Goal: Navigation & Orientation: Find specific page/section

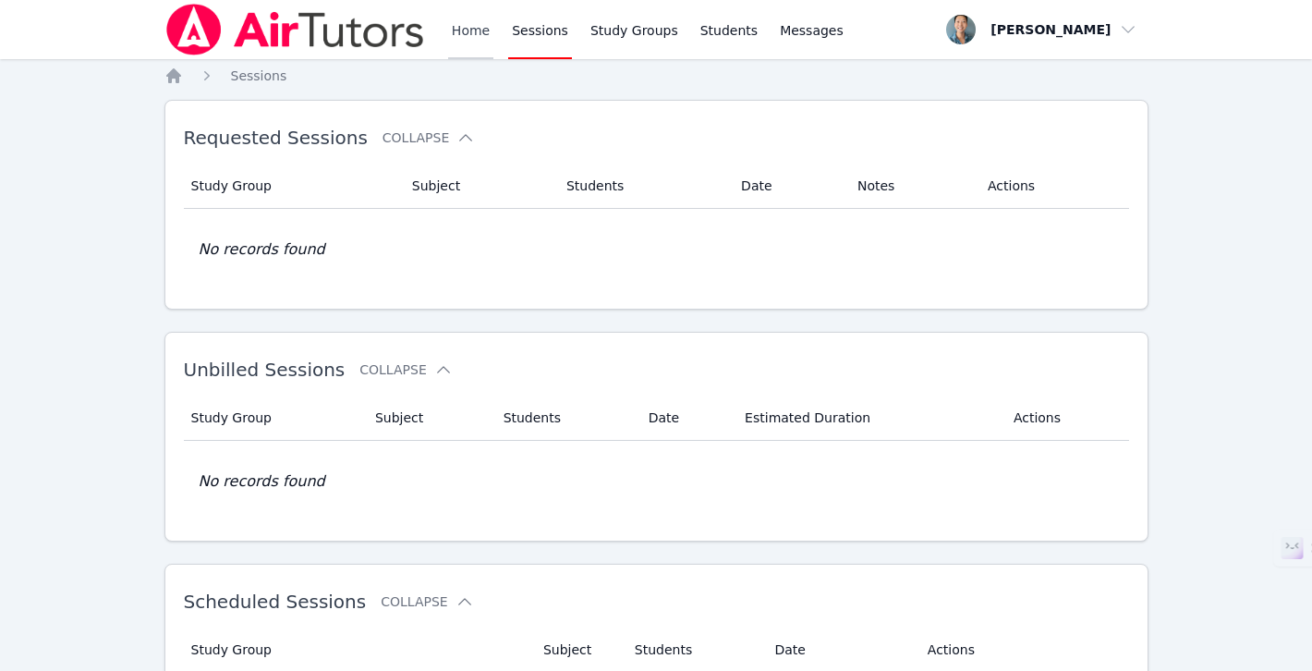
click at [472, 30] on link "Home" at bounding box center [470, 29] width 45 height 59
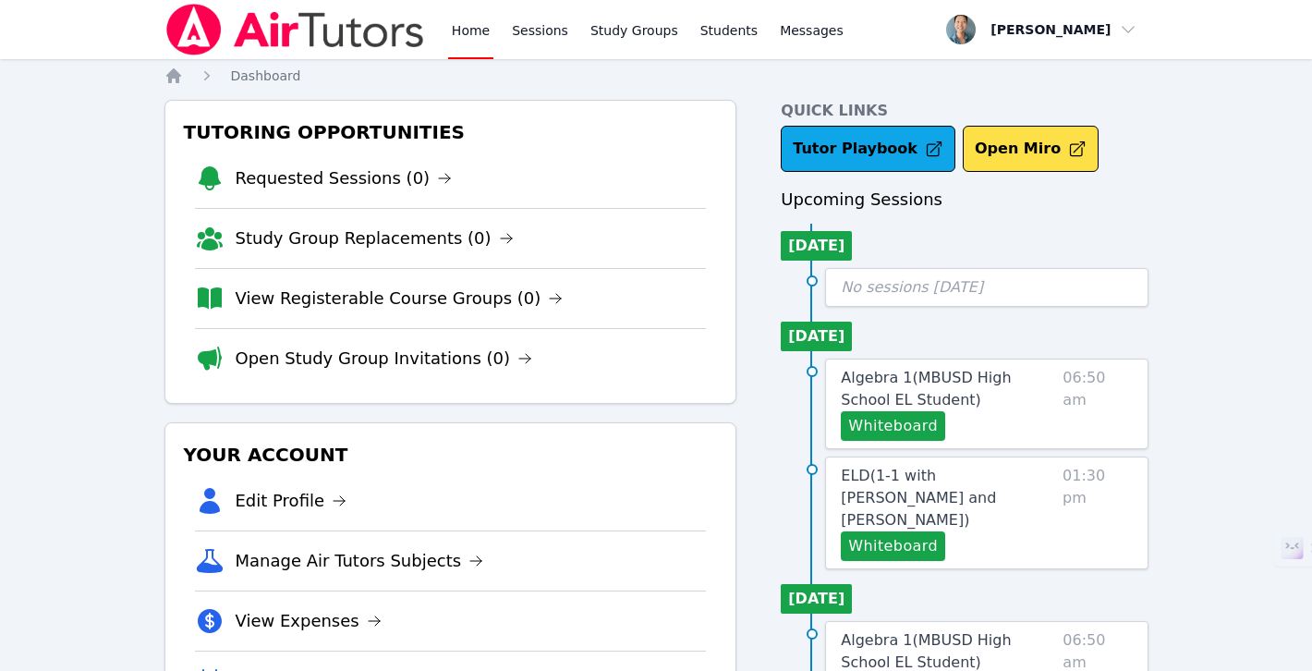
click at [569, 30] on div "Home Sessions Study Groups Students Messages" at bounding box center [647, 29] width 399 height 59
click at [521, 28] on link "Sessions" at bounding box center [540, 29] width 64 height 59
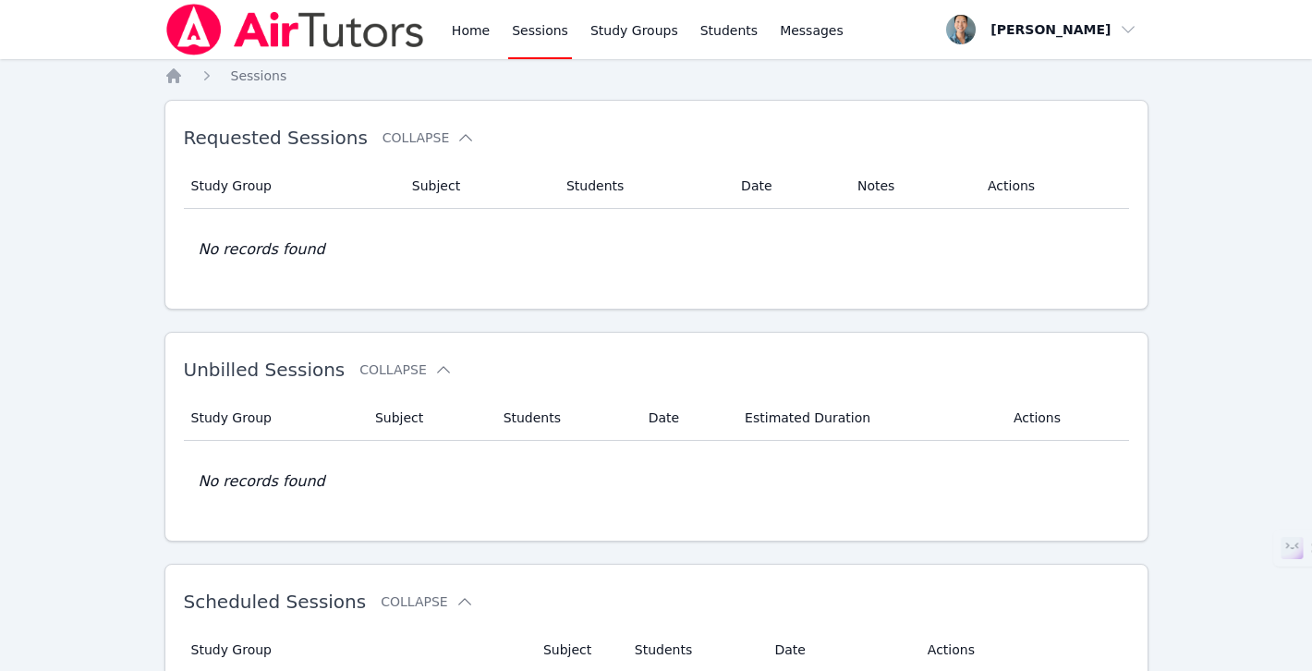
click at [444, 30] on div "Home Sessions Study Groups Students Messages" at bounding box center [505, 29] width 683 height 59
click at [467, 30] on link "Home" at bounding box center [470, 29] width 45 height 59
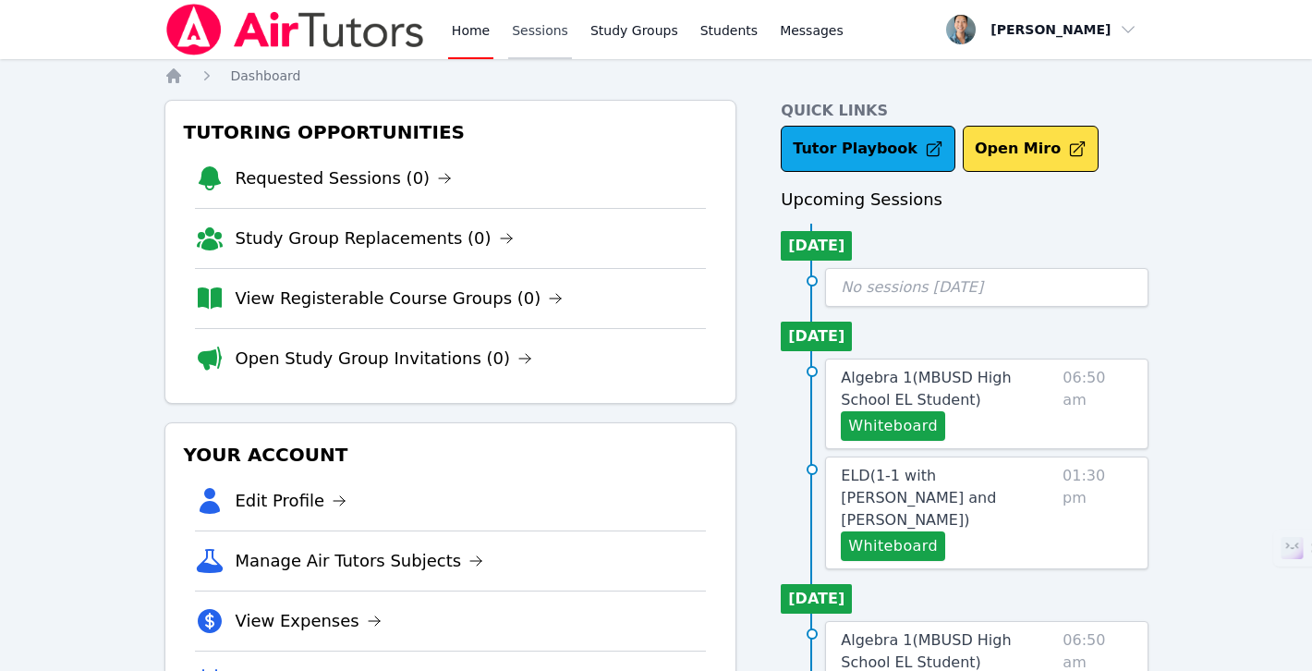
click at [519, 29] on link "Sessions" at bounding box center [540, 29] width 64 height 59
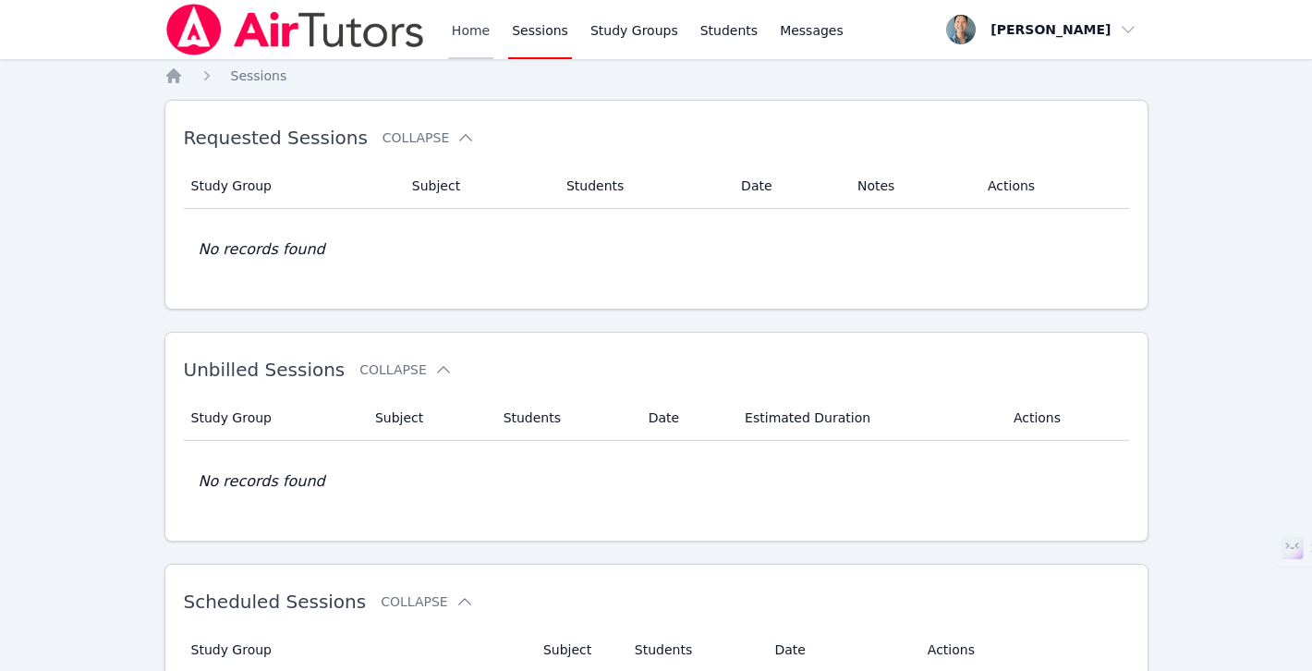
click at [489, 29] on link "Home" at bounding box center [470, 29] width 45 height 59
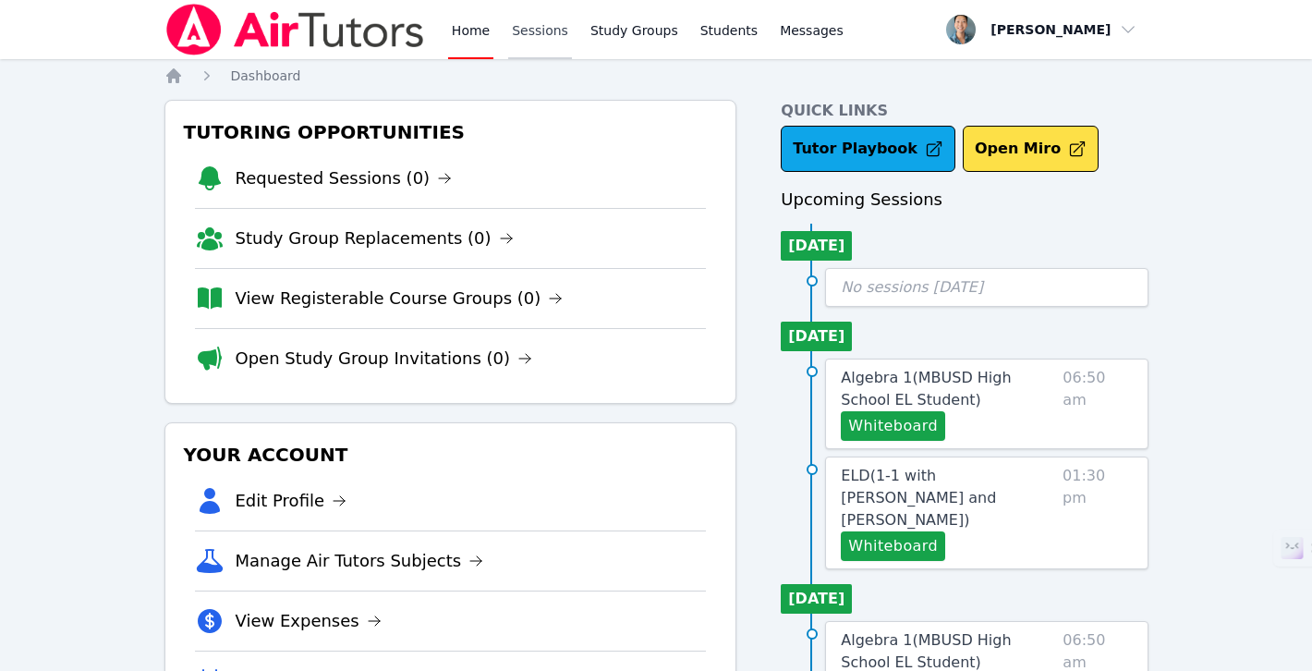
click at [532, 25] on link "Sessions" at bounding box center [540, 29] width 64 height 59
